Goal: Information Seeking & Learning: Learn about a topic

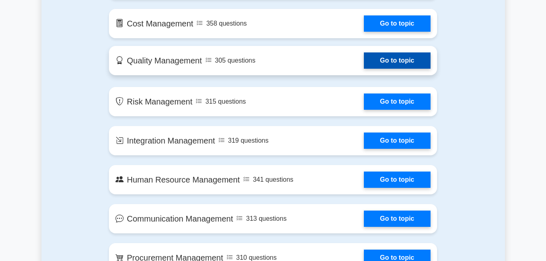
scroll to position [420, 0]
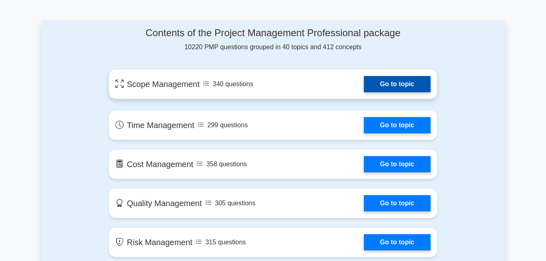
click at [382, 82] on link "Go to topic" at bounding box center [397, 84] width 67 height 16
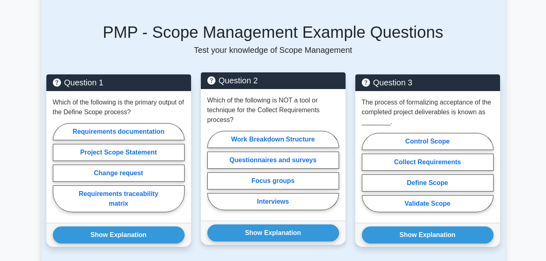
scroll to position [529, 0]
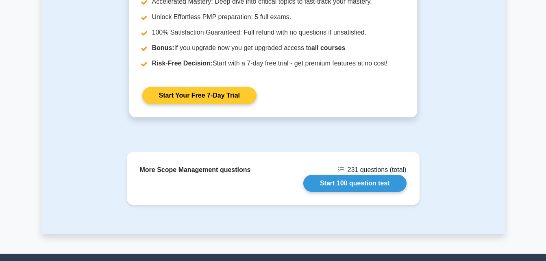
drag, startPoint x: 302, startPoint y: 116, endPoint x: 296, endPoint y: 12, distance: 104.7
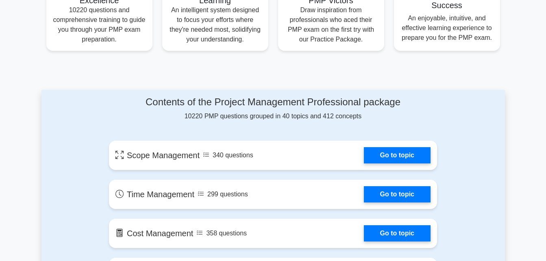
scroll to position [420, 0]
